Goal: Transaction & Acquisition: Purchase product/service

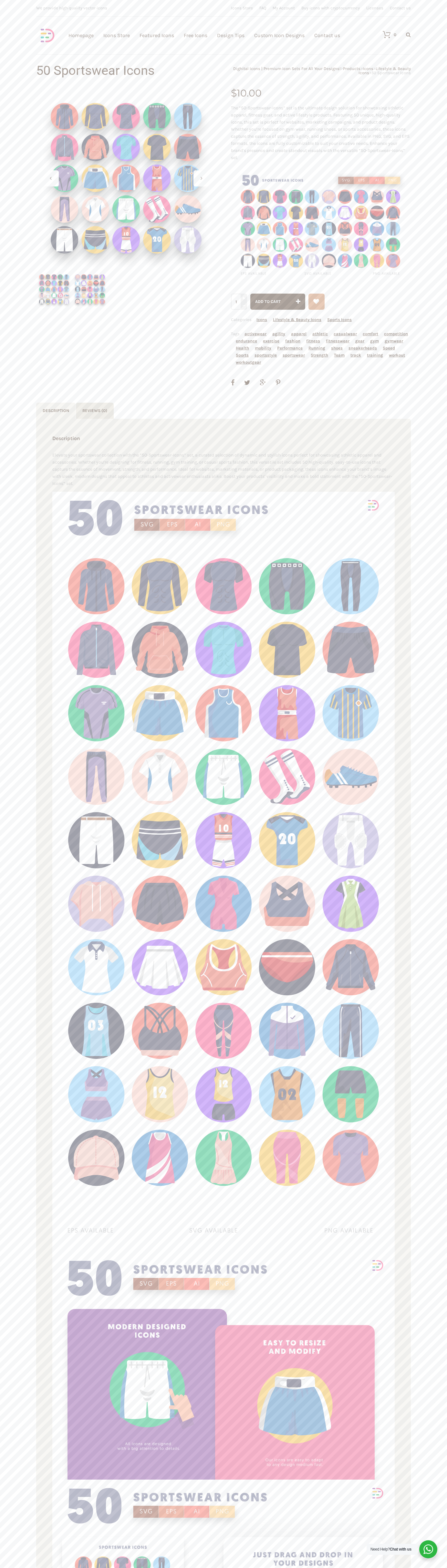
click at [327, 35] on link "Contact us" at bounding box center [327, 35] width 26 height 71
click at [278, 302] on span "Add to cart" at bounding box center [268, 302] width 26 height 5
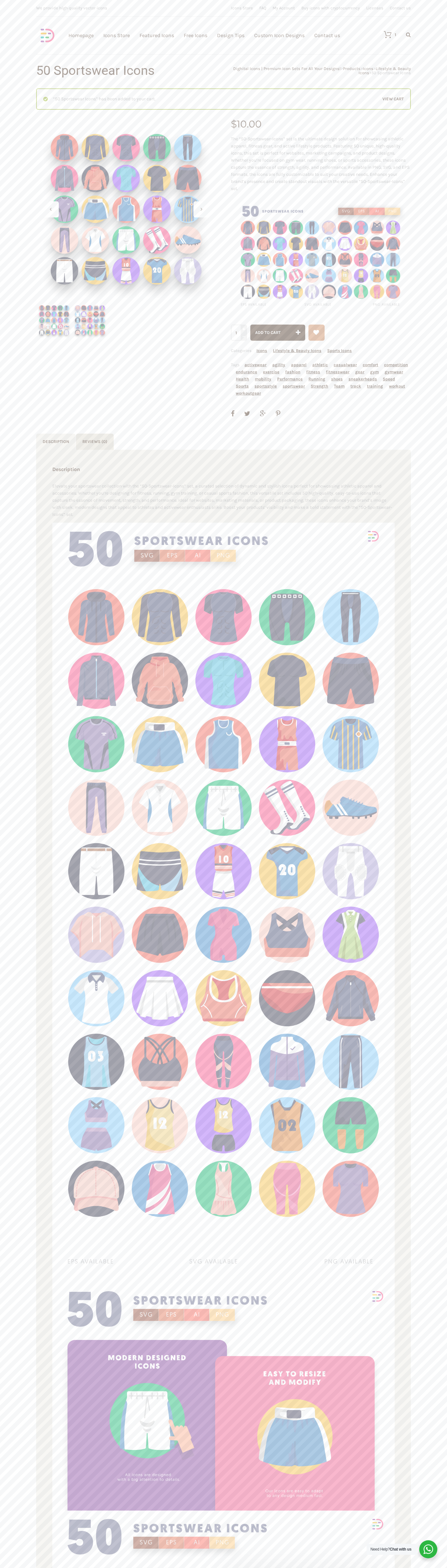
click at [384, 35] on icon at bounding box center [384, 35] width 14 height 8
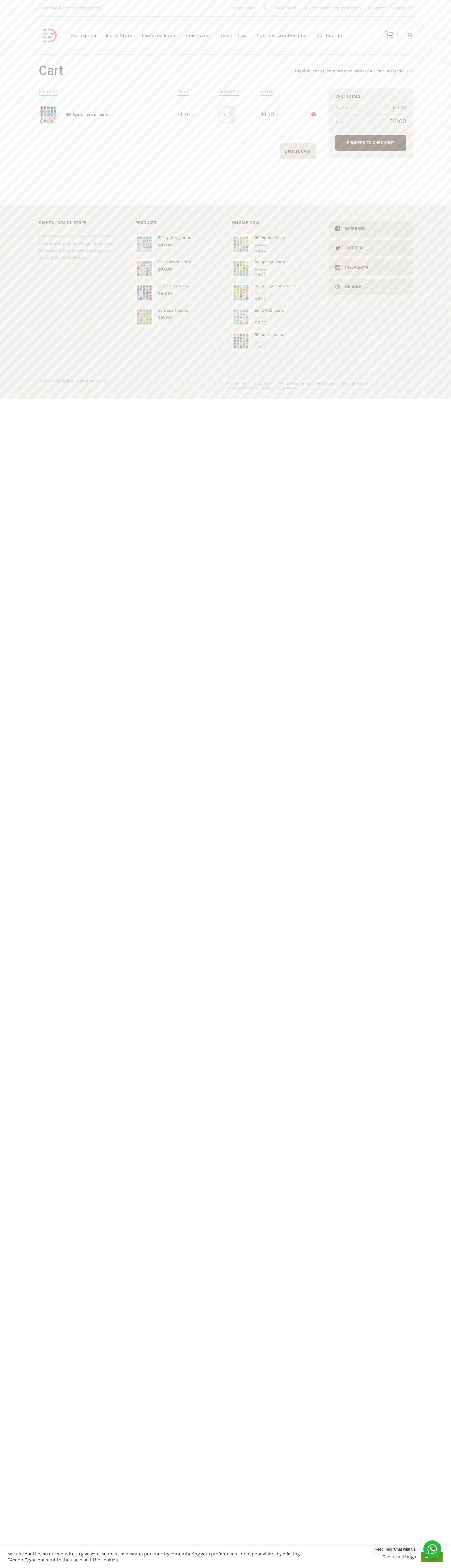
click at [371, 142] on link "Proceed to Checkout" at bounding box center [370, 142] width 71 height 16
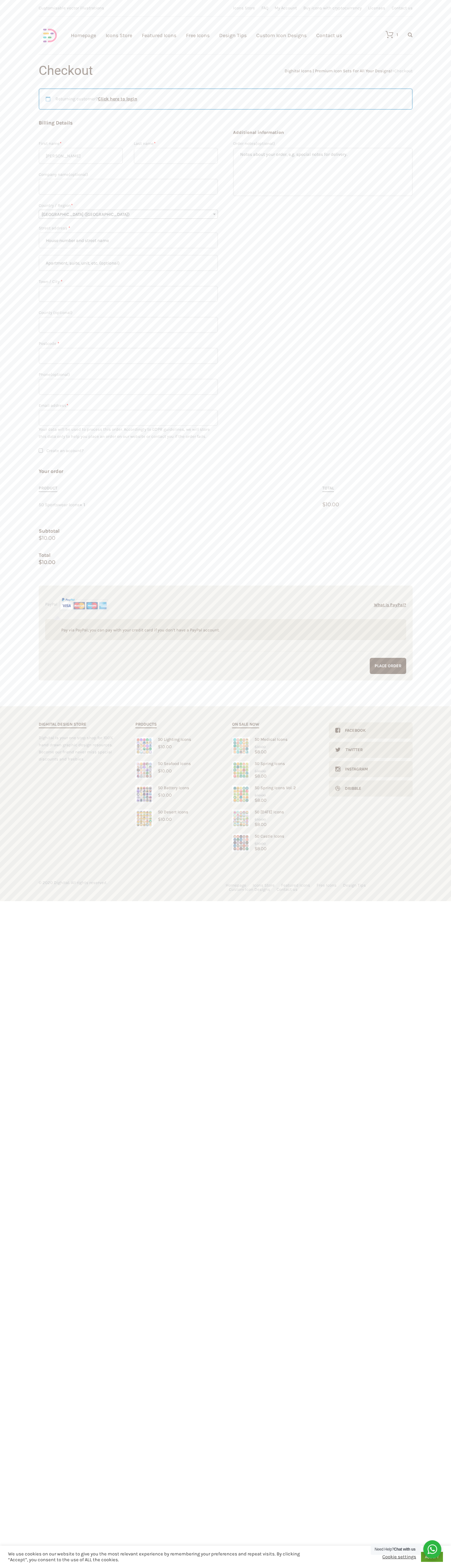
type input "[PERSON_NAME]"
type input "Smith"
type input "John Smith"
click at [128, 214] on span "United Kingdom (UK)" at bounding box center [128, 215] width 179 height 9
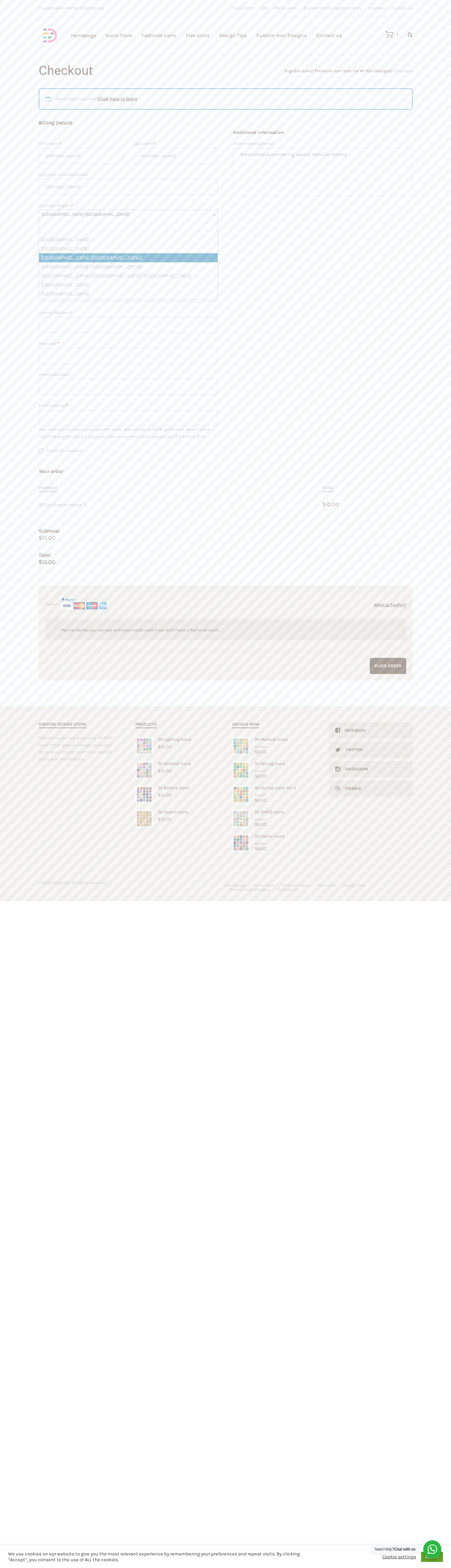
select select "US"
type input "201 S. Division St. McKinley Towne Center"
type input "First floor"
type input "ann arbor"
click at [128, 321] on span "Select an option…" at bounding box center [128, 322] width 179 height 9
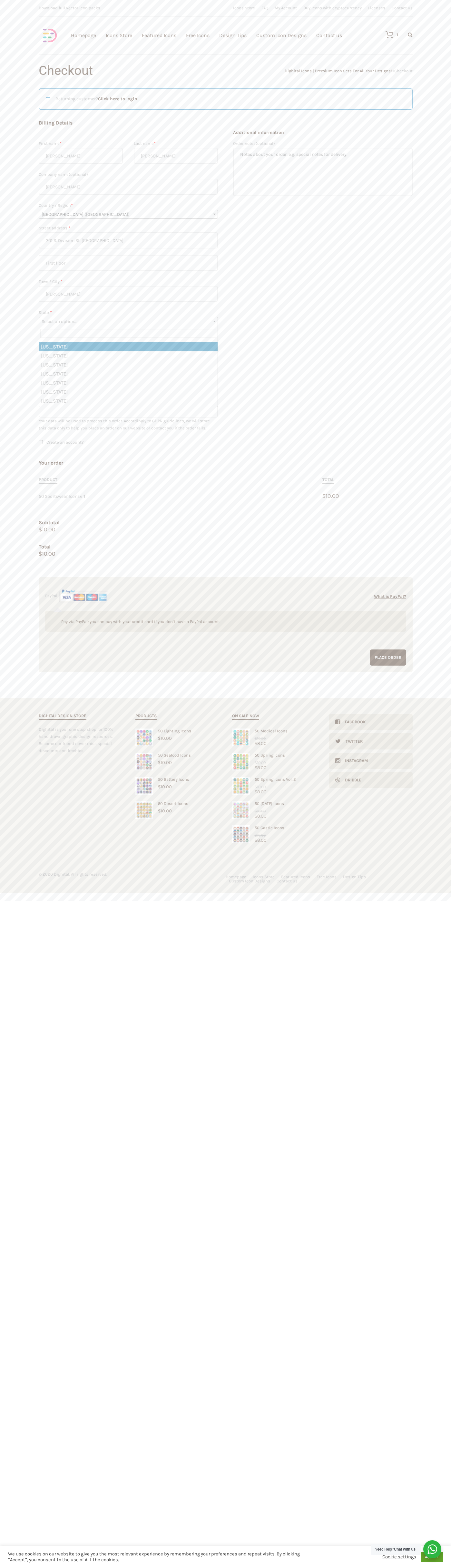
select select "MI"
type input "johnsmith003@storebotmail.joonix.njohnsmith003@storebotmail.joonix.njohnsmith00…"
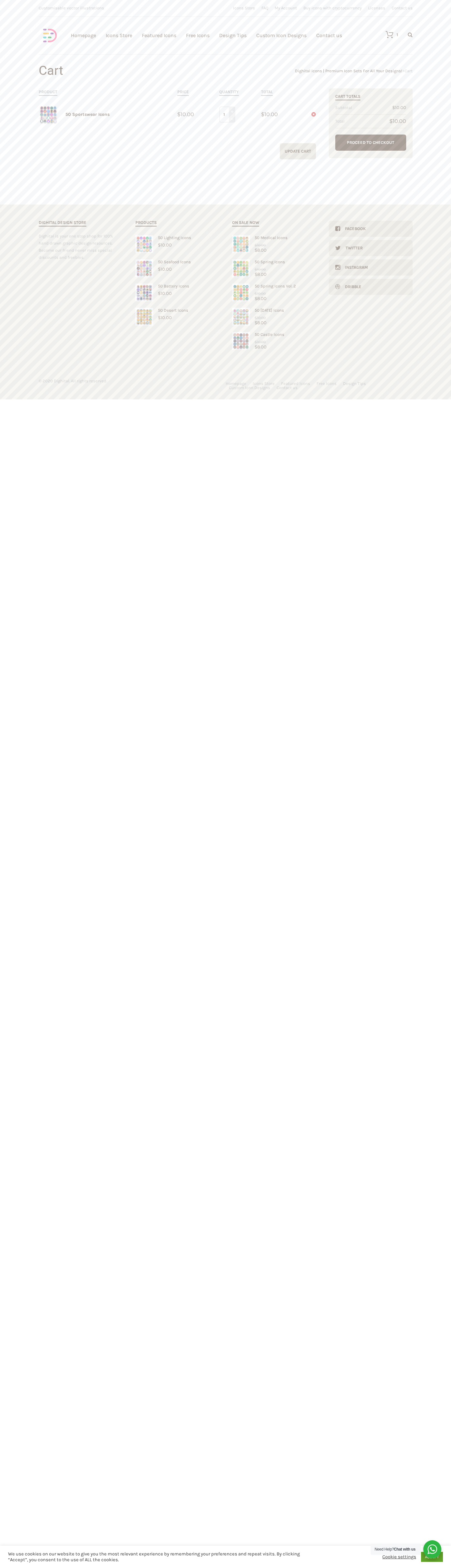
click at [309, 115] on link at bounding box center [309, 114] width 13 height 7
